Goal: Find specific page/section

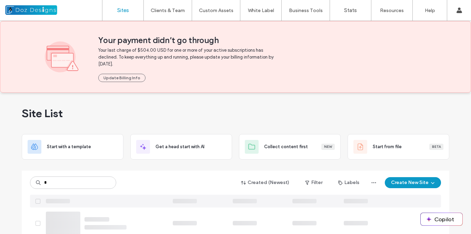
type input "*"
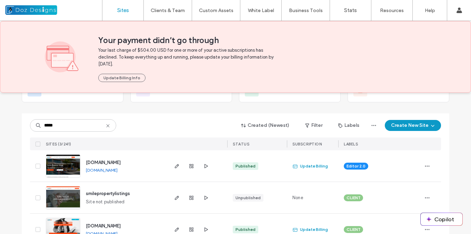
scroll to position [69, 0]
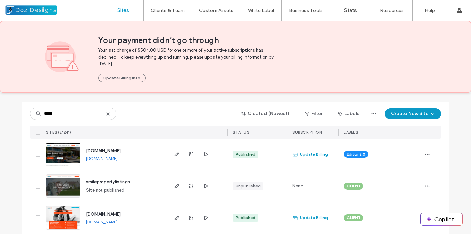
type input "*****"
click at [67, 155] on img at bounding box center [63, 166] width 34 height 47
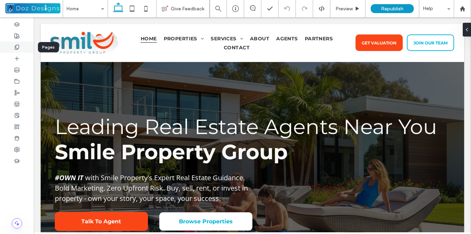
click at [18, 47] on icon at bounding box center [17, 47] width 6 height 6
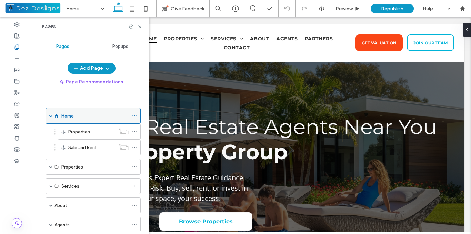
click at [51, 117] on span at bounding box center [50, 115] width 3 height 3
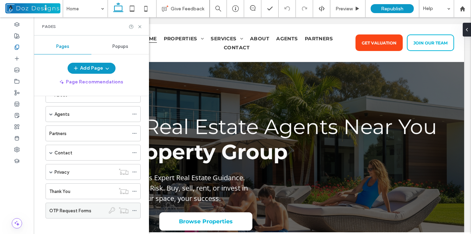
scroll to position [84, 0]
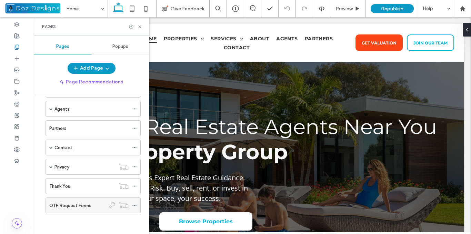
click at [78, 214] on div "Home Properties Sale and Rent Properties For Sale Property For Sale Contact For…" at bounding box center [89, 120] width 104 height 201
click at [80, 204] on label "OTP Request Forms" at bounding box center [70, 206] width 42 height 12
click at [139, 26] on icon at bounding box center [139, 26] width 5 height 5
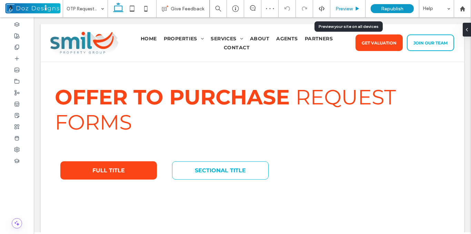
click at [352, 8] on span "Preview" at bounding box center [344, 9] width 17 height 6
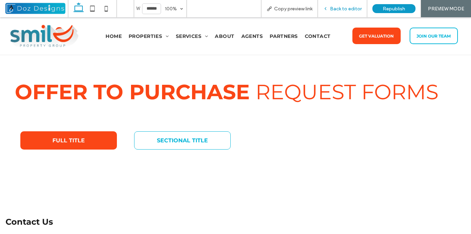
drag, startPoint x: 329, startPoint y: 10, endPoint x: 317, endPoint y: 117, distance: 107.3
click at [328, 10] on icon at bounding box center [325, 8] width 5 height 5
